Goal: Use online tool/utility: Utilize a website feature to perform a specific function

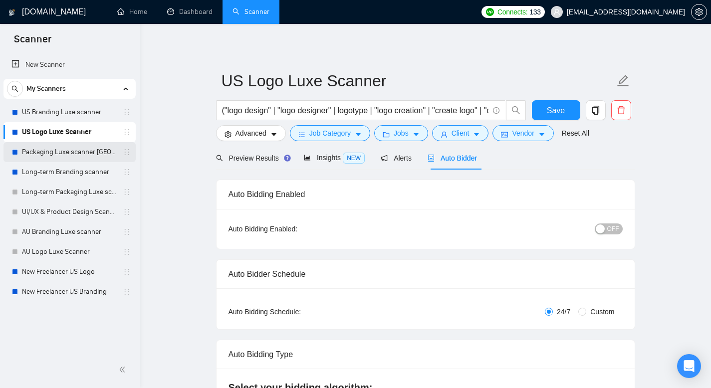
click at [76, 155] on link "Packaging Luxe scanner [GEOGRAPHIC_DATA]" at bounding box center [69, 152] width 95 height 20
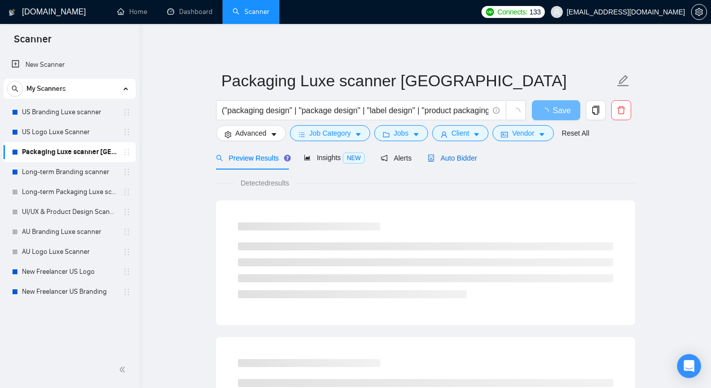
click at [446, 160] on span "Auto Bidder" at bounding box center [452, 158] width 49 height 8
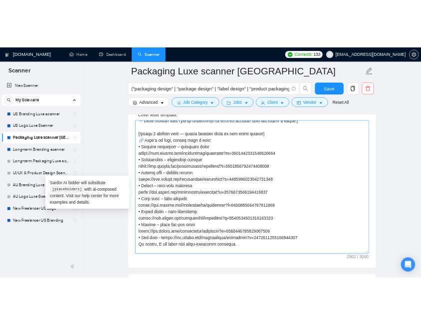
scroll to position [185, 0]
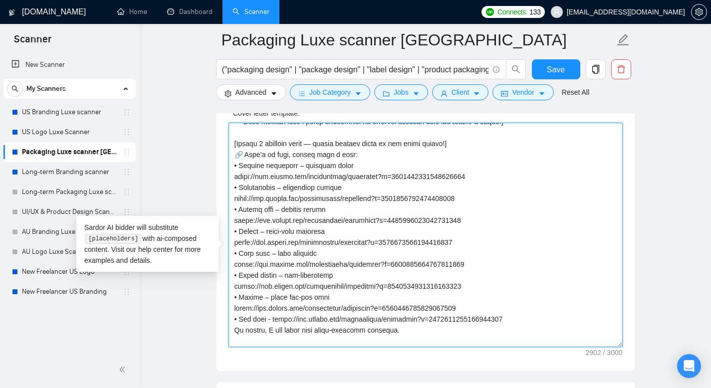
drag, startPoint x: 242, startPoint y: 178, endPoint x: 316, endPoint y: 250, distance: 103.8
click at [318, 252] on textarea "Cover letter template:" at bounding box center [426, 235] width 394 height 225
click at [280, 218] on textarea "Cover letter template:" at bounding box center [426, 235] width 394 height 225
drag, startPoint x: 234, startPoint y: 181, endPoint x: 523, endPoint y: 335, distance: 327.6
click at [523, 335] on textarea "Cover letter template:" at bounding box center [426, 235] width 394 height 225
